Goal: Transaction & Acquisition: Purchase product/service

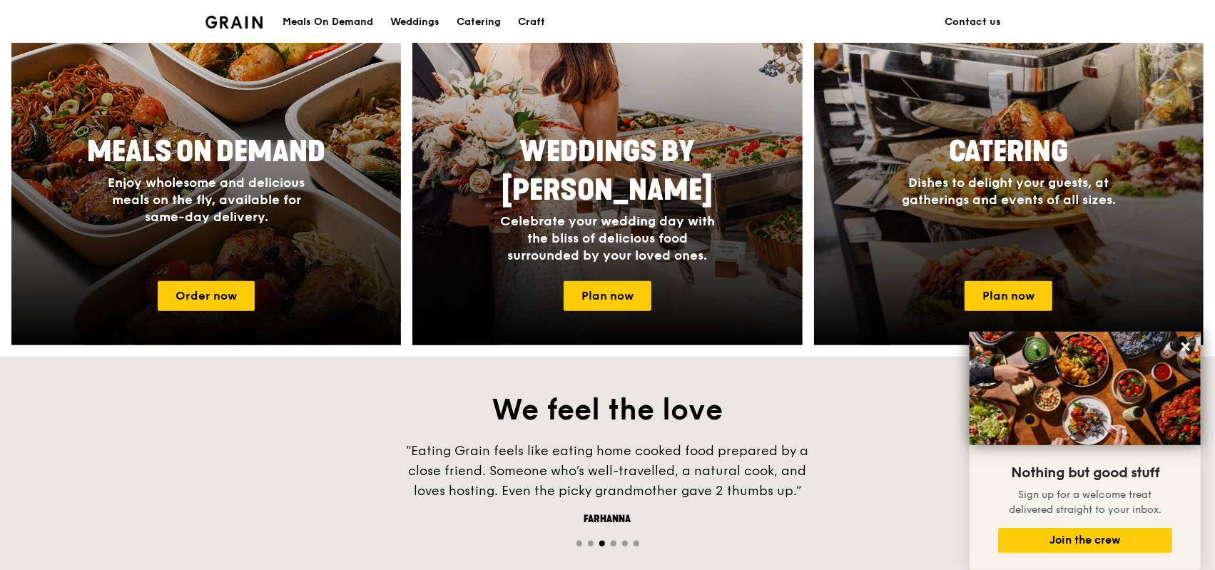
scroll to position [571, 0]
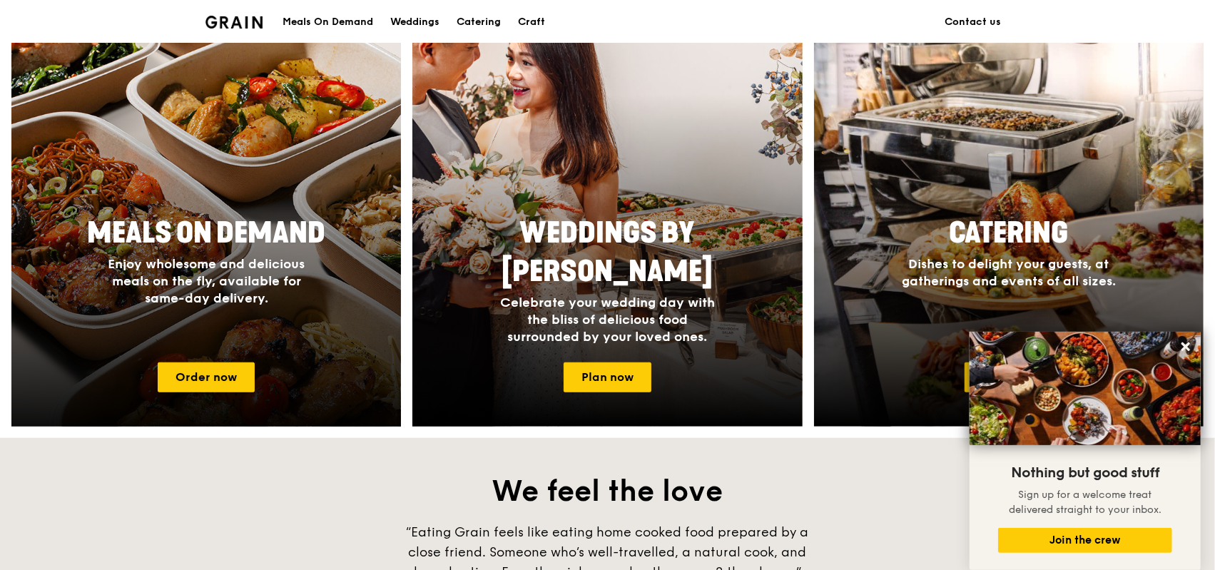
click at [265, 256] on span "Enjoy wholesome and delicious meals on the fly, available for same-day delivery." at bounding box center [206, 281] width 197 height 50
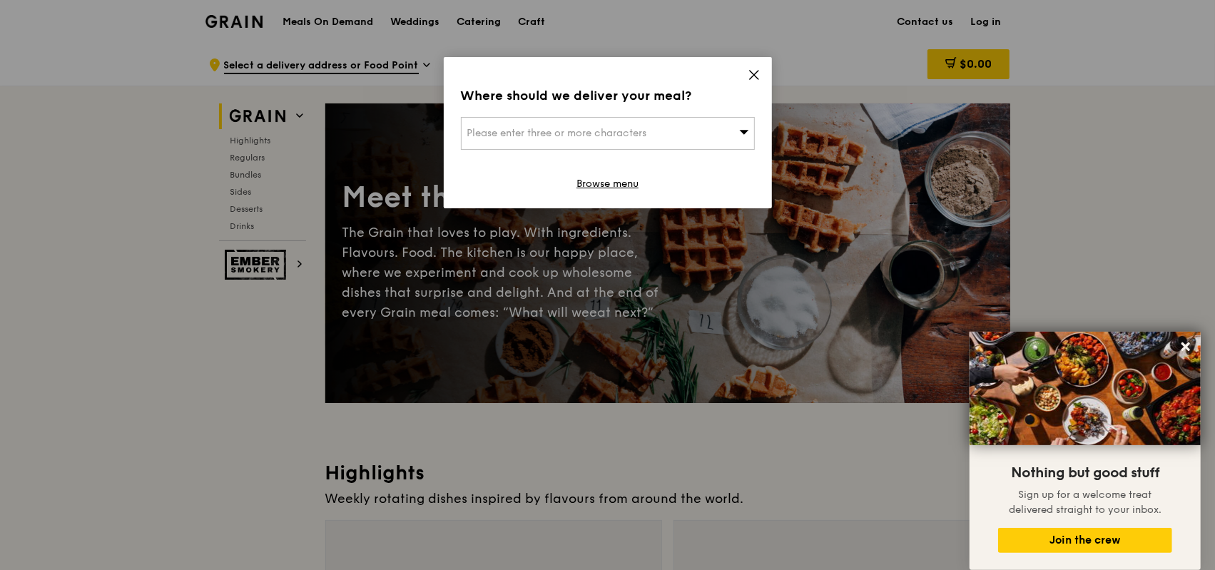
click at [711, 129] on div "Please enter three or more characters" at bounding box center [608, 133] width 294 height 33
click at [611, 133] on input "search" at bounding box center [608, 133] width 292 height 31
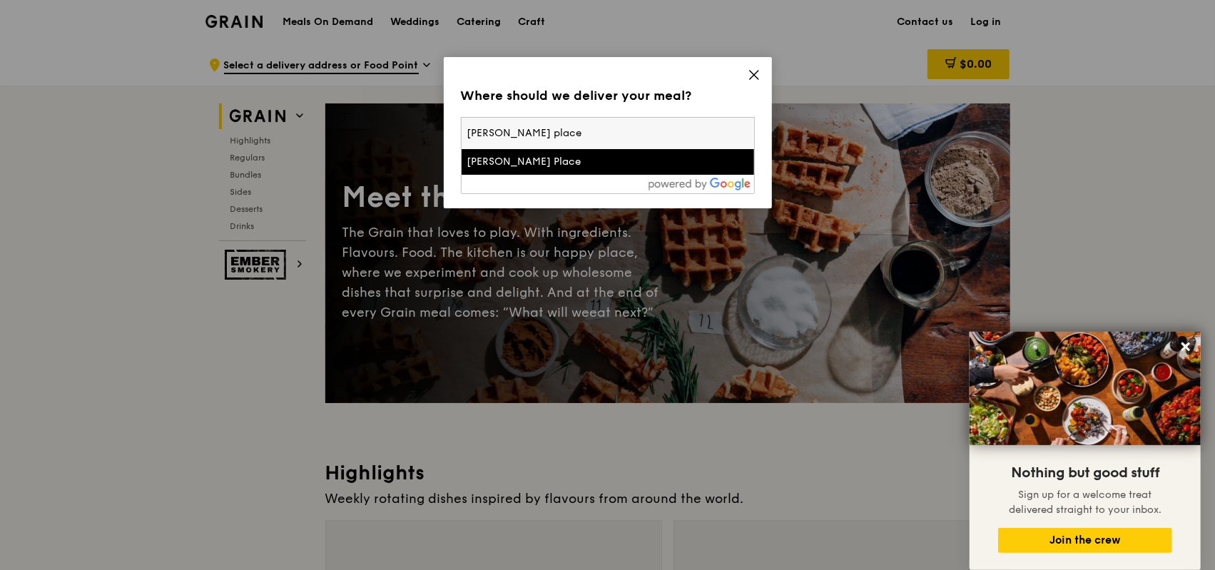
type input "[PERSON_NAME] place"
click at [539, 160] on div "[PERSON_NAME] Place" at bounding box center [572, 162] width 211 height 14
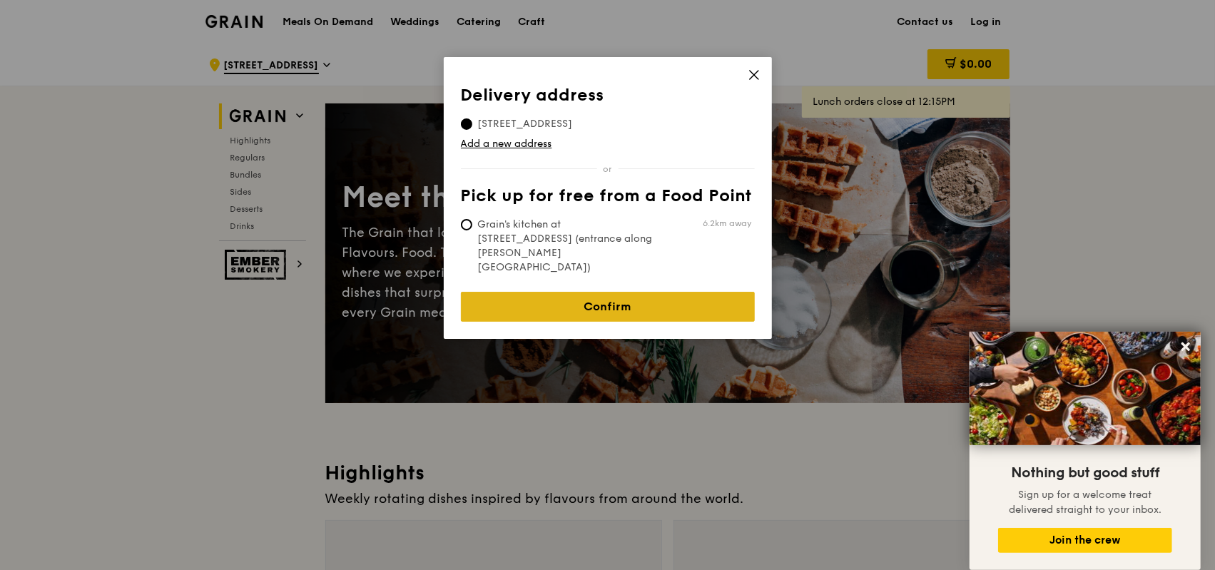
click at [632, 292] on link "Confirm" at bounding box center [608, 307] width 294 height 30
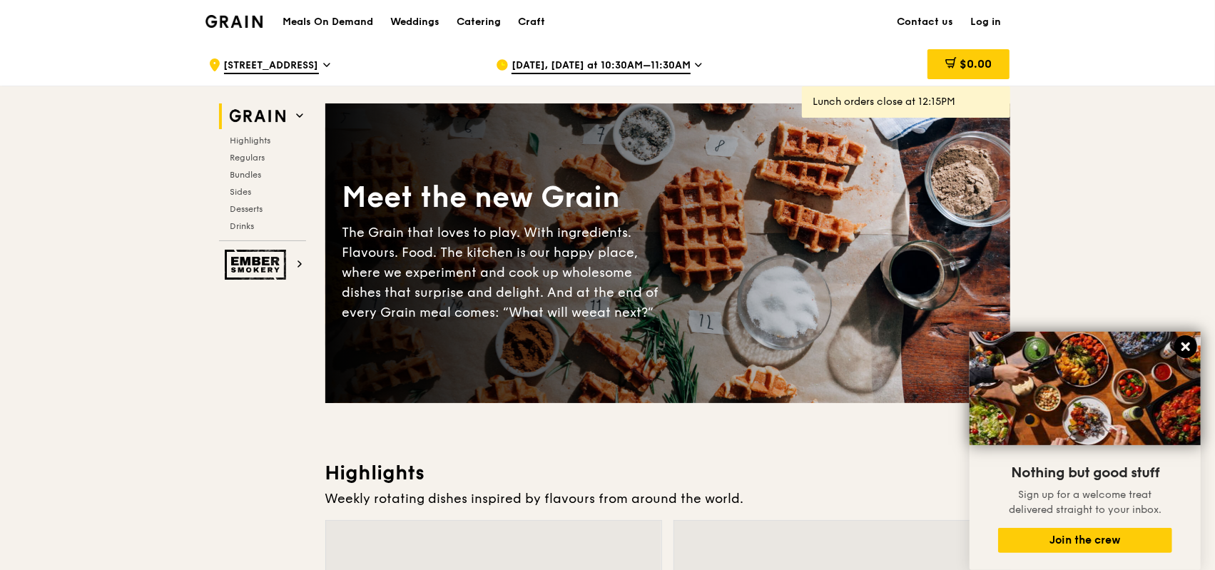
click at [1184, 342] on icon at bounding box center [1185, 346] width 13 height 13
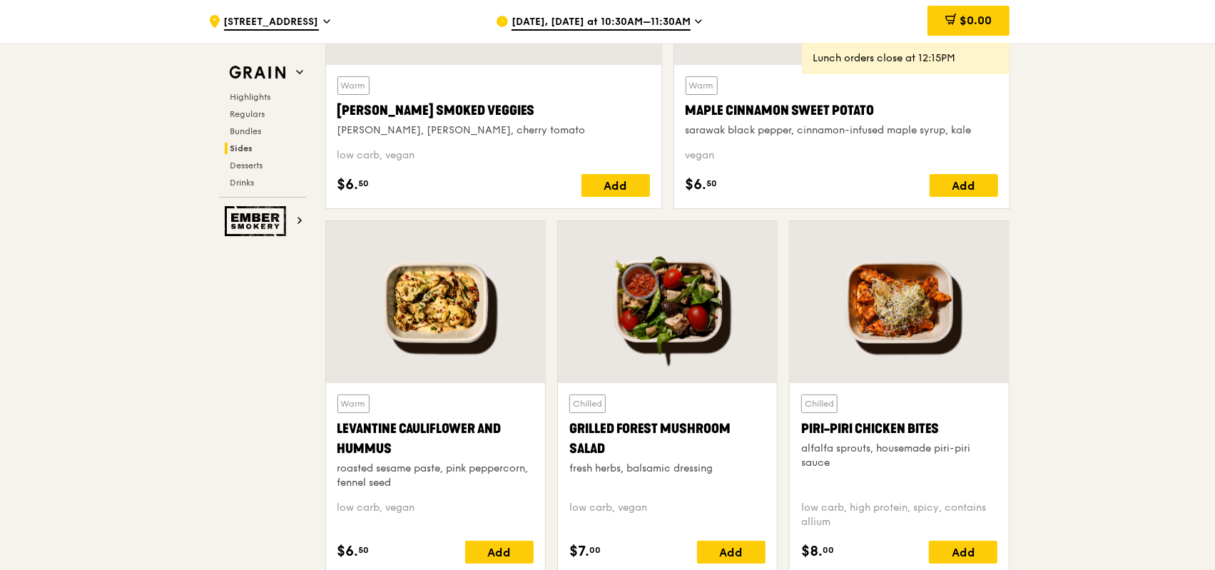
scroll to position [3496, 0]
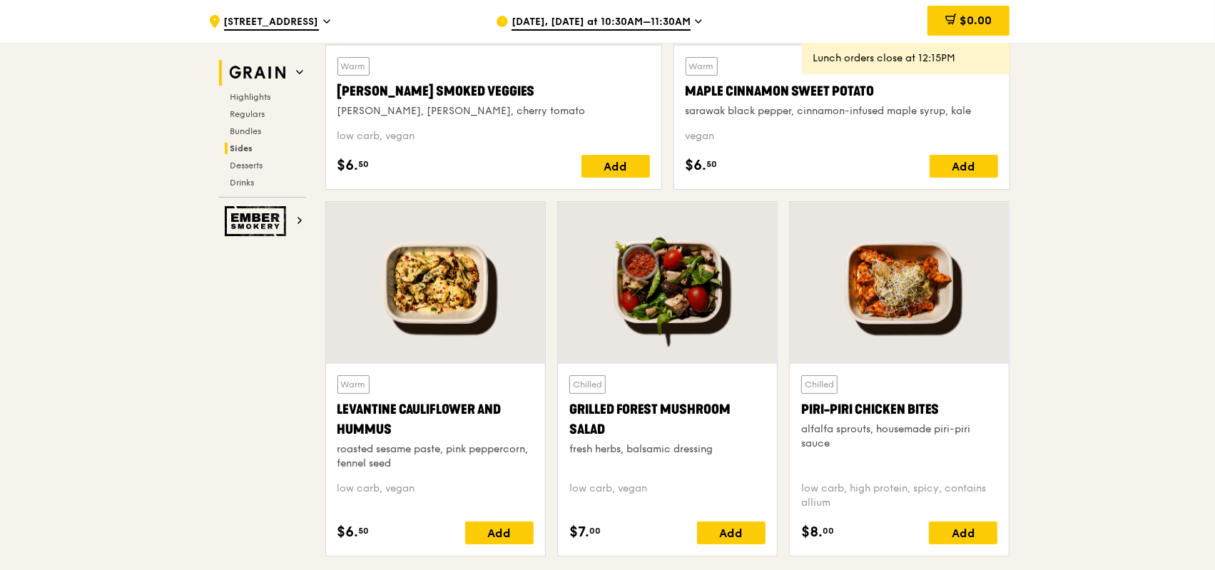
click at [301, 66] on span at bounding box center [299, 72] width 7 height 12
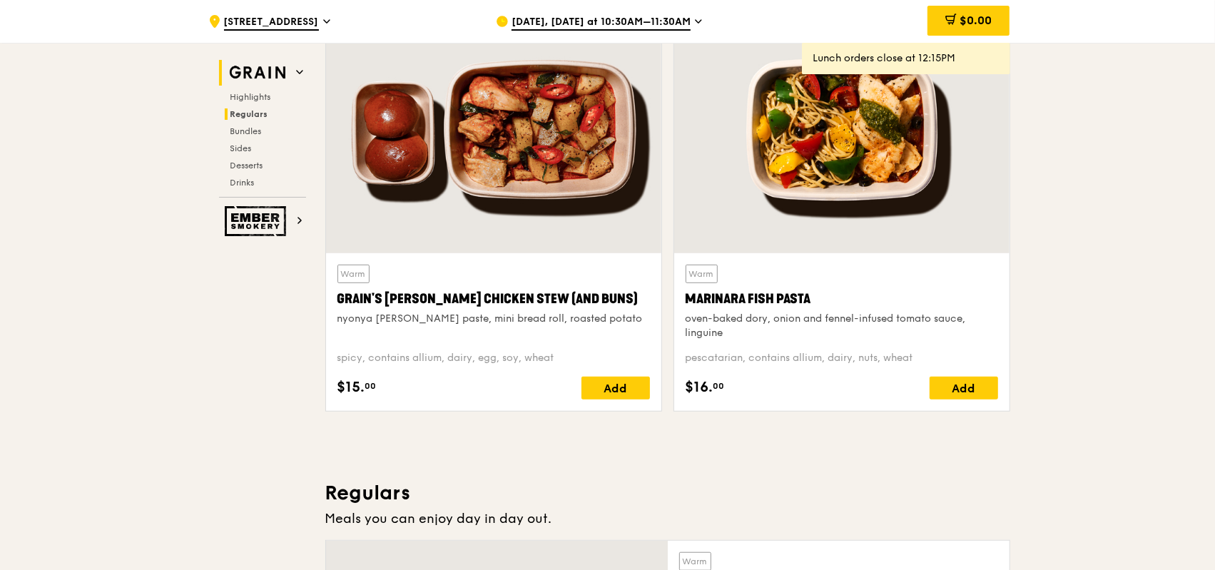
scroll to position [402, 0]
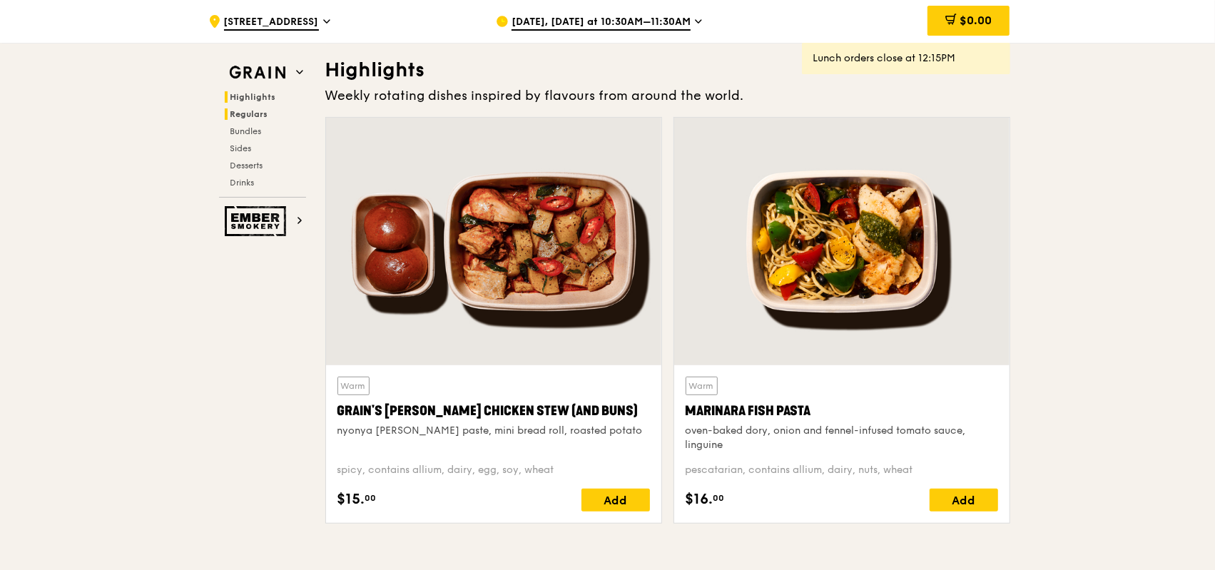
click at [270, 111] on h2 "Regulars" at bounding box center [265, 113] width 81 height 11
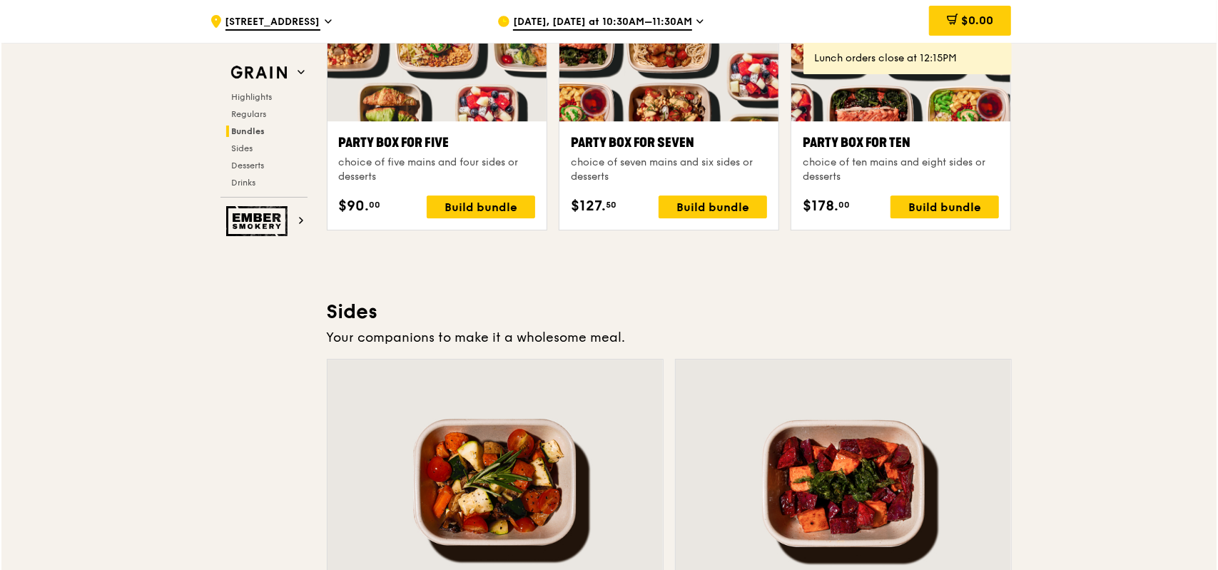
scroll to position [2720, 0]
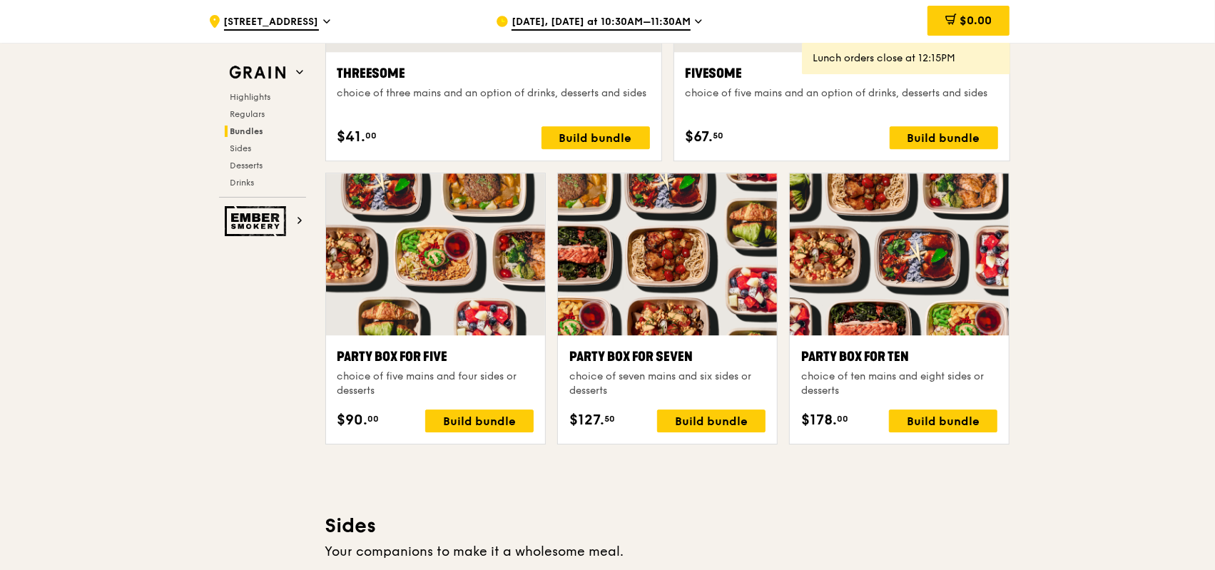
click at [896, 266] on div at bounding box center [899, 254] width 219 height 162
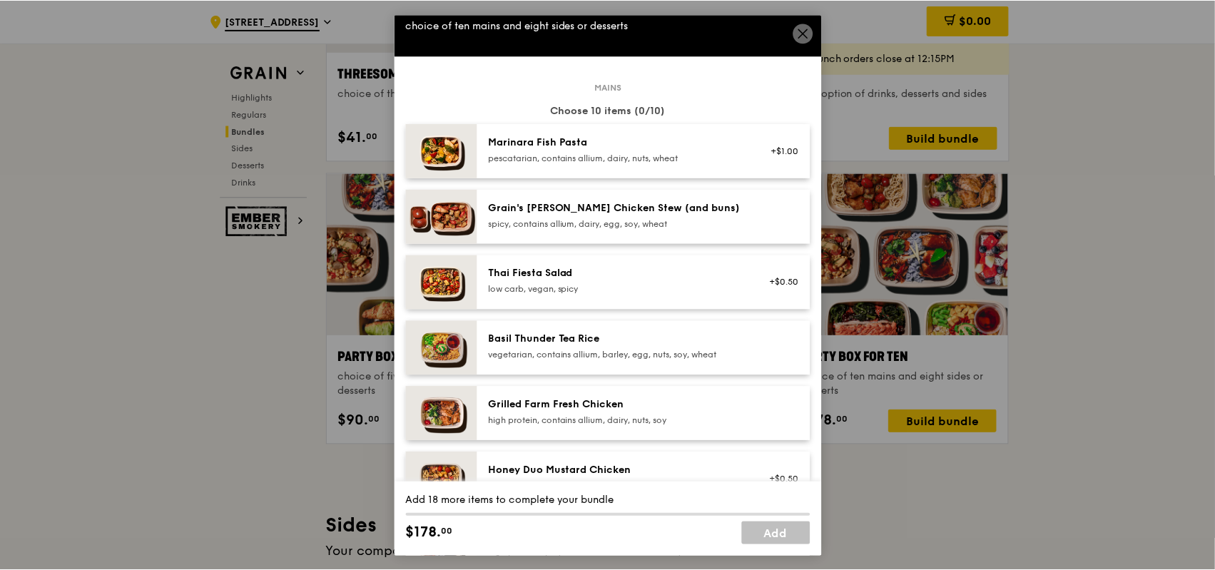
scroll to position [0, 0]
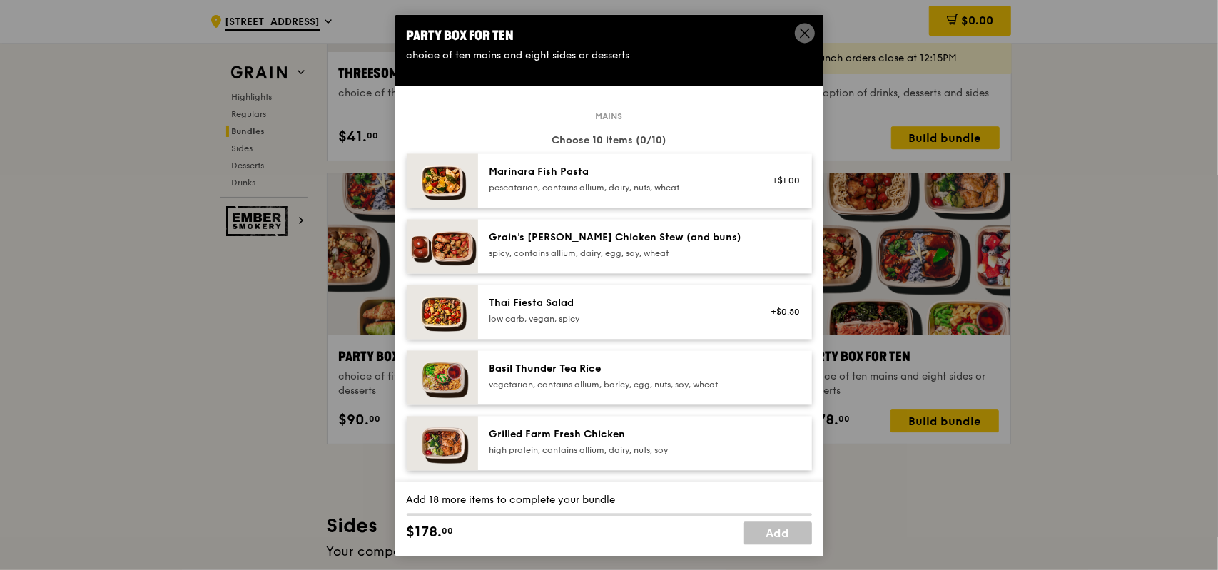
click at [802, 30] on icon at bounding box center [804, 33] width 9 height 9
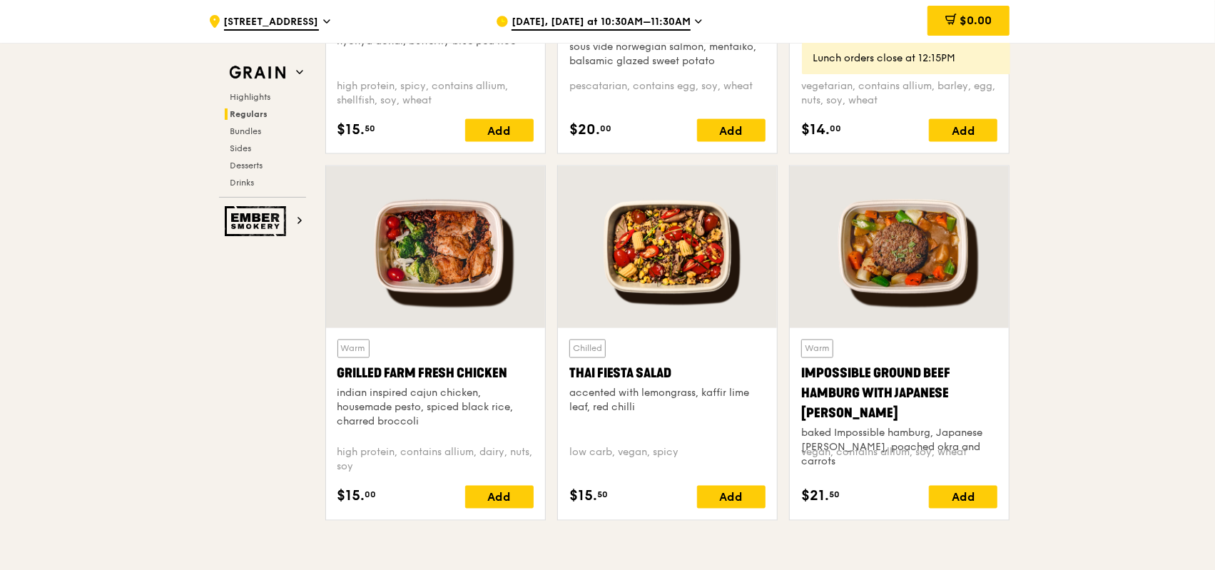
scroll to position [1498, 0]
